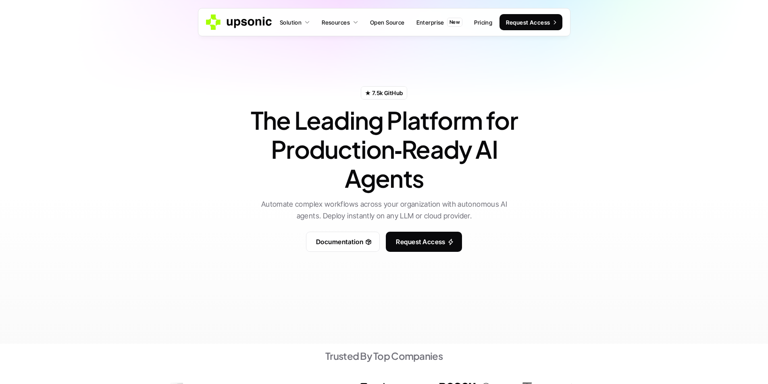
scroll to position [40, 0]
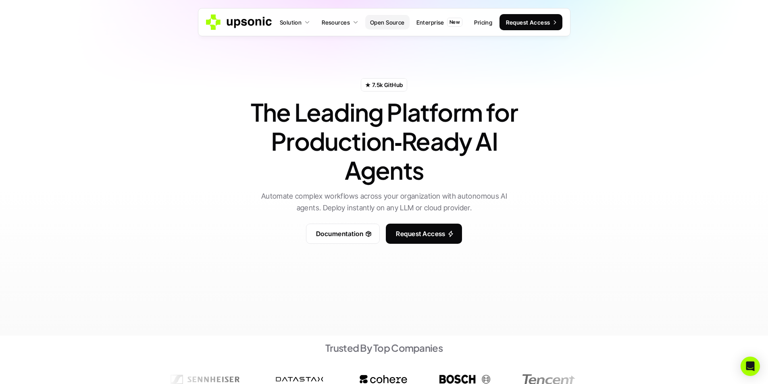
click at [390, 22] on p "Open Source" at bounding box center [387, 22] width 35 height 8
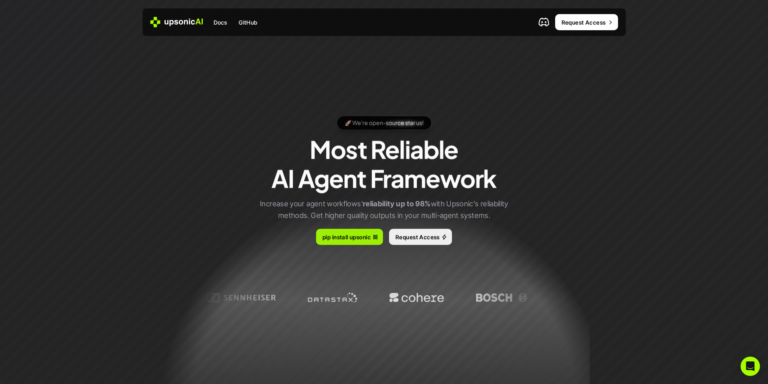
click at [351, 238] on p "pip install upsonic" at bounding box center [346, 237] width 48 height 8
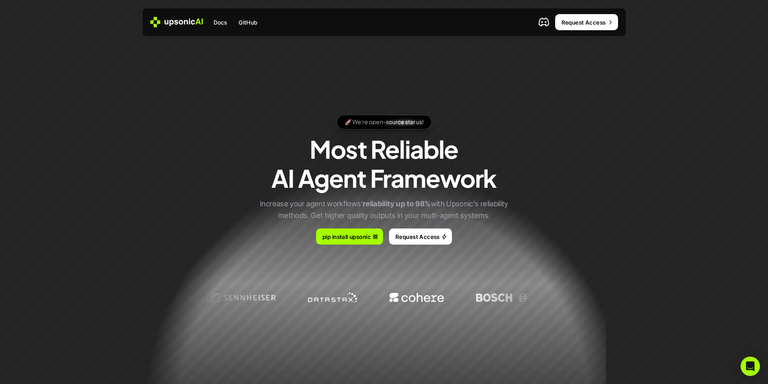
click at [354, 244] on link "pip install upsonic" at bounding box center [349, 237] width 67 height 16
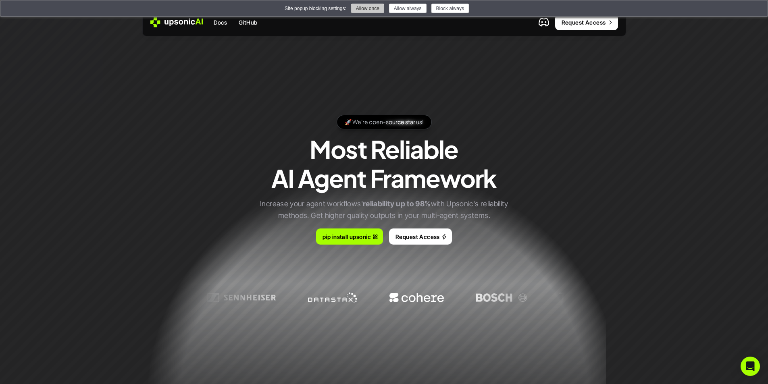
click at [371, 10] on button "Allow once" at bounding box center [367, 9] width 33 height 10
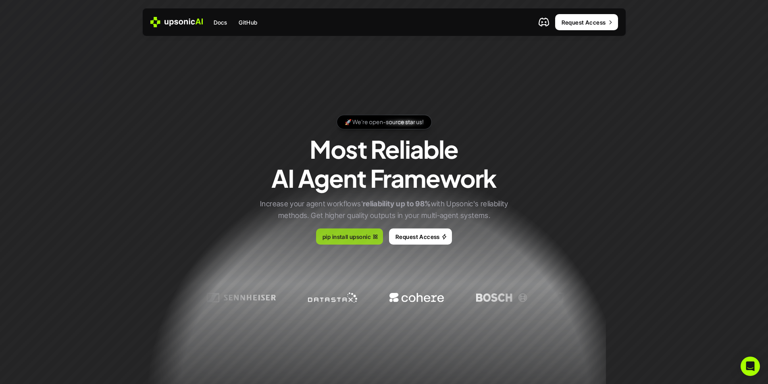
click at [357, 235] on p "pip install upsonic" at bounding box center [346, 236] width 48 height 8
